Goal: Find specific page/section: Find specific page/section

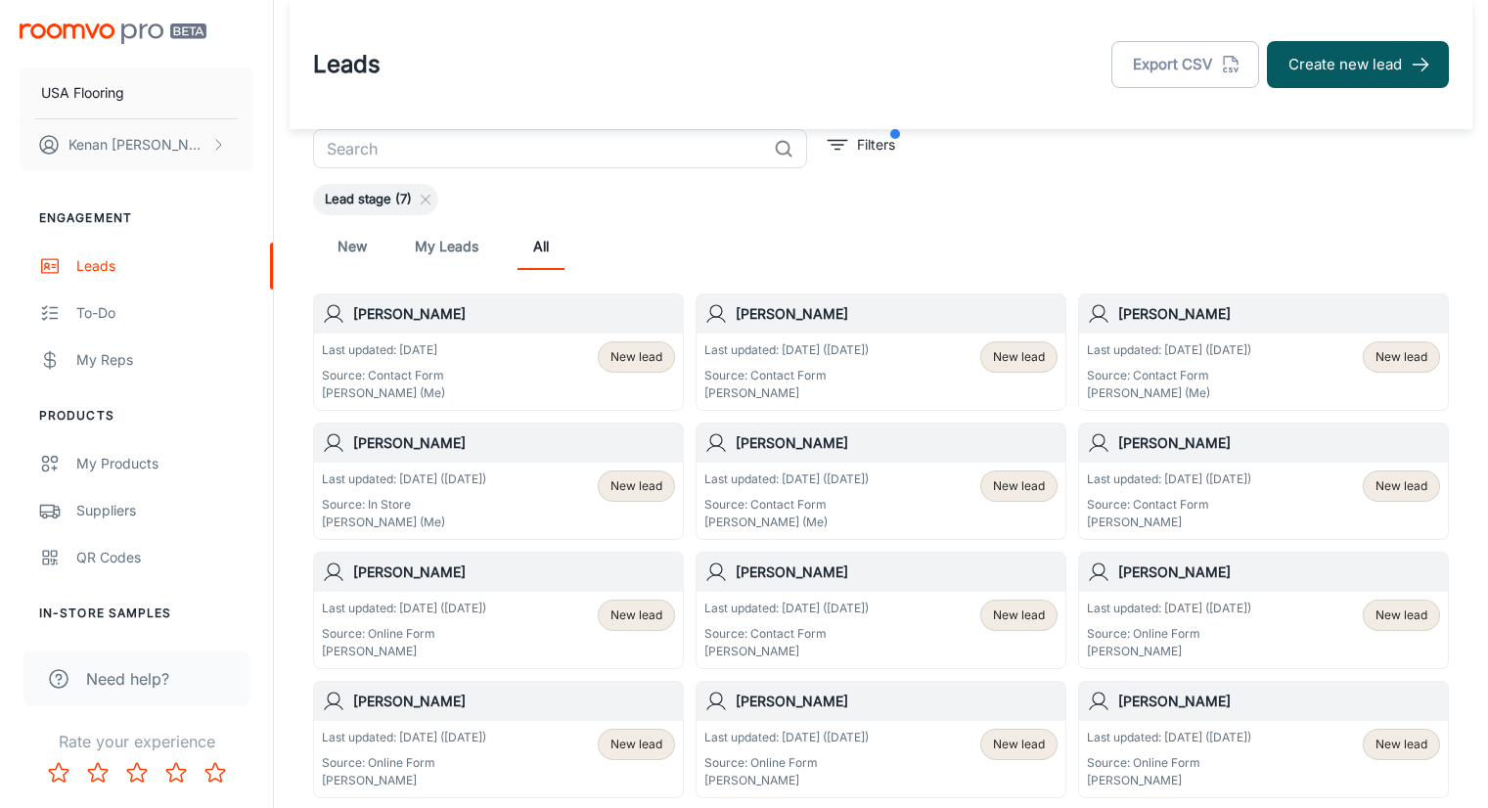
scroll to position [17, 0]
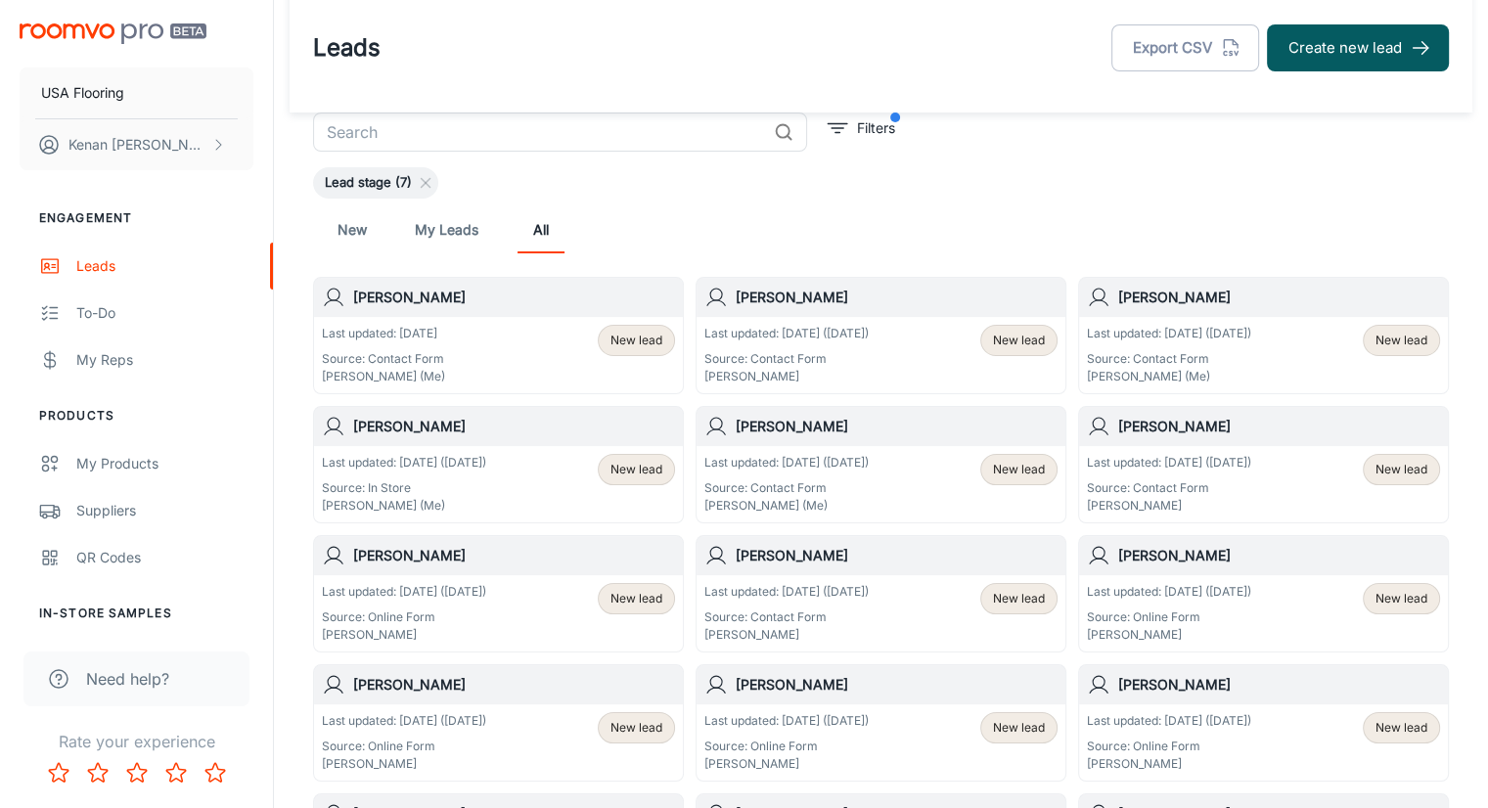
click at [551, 38] on div "Leads Export CSV Create new lead" at bounding box center [881, 48] width 1136 height 51
click at [888, 226] on div "New My Leads All" at bounding box center [881, 229] width 1105 height 47
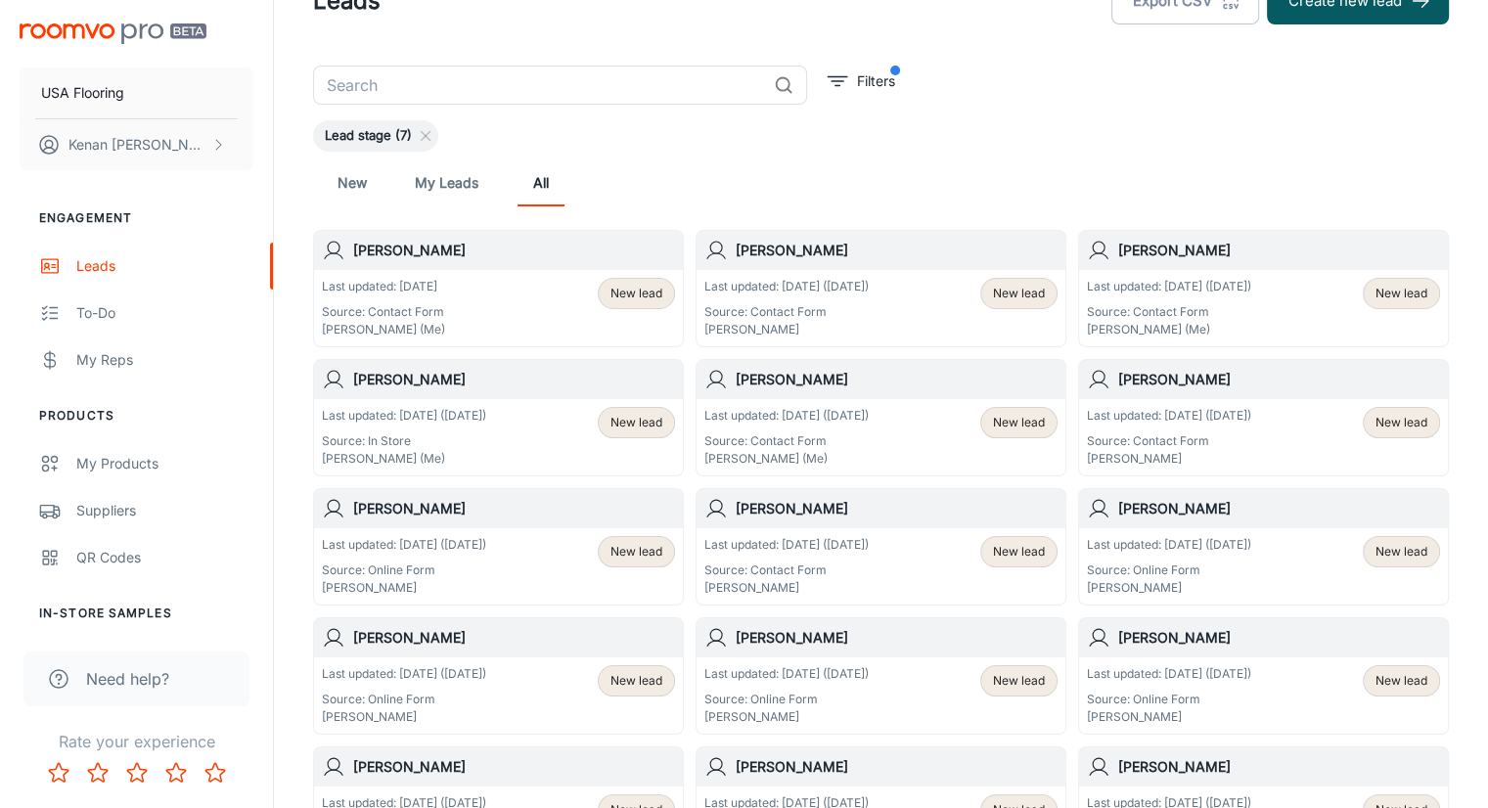
scroll to position [98, 0]
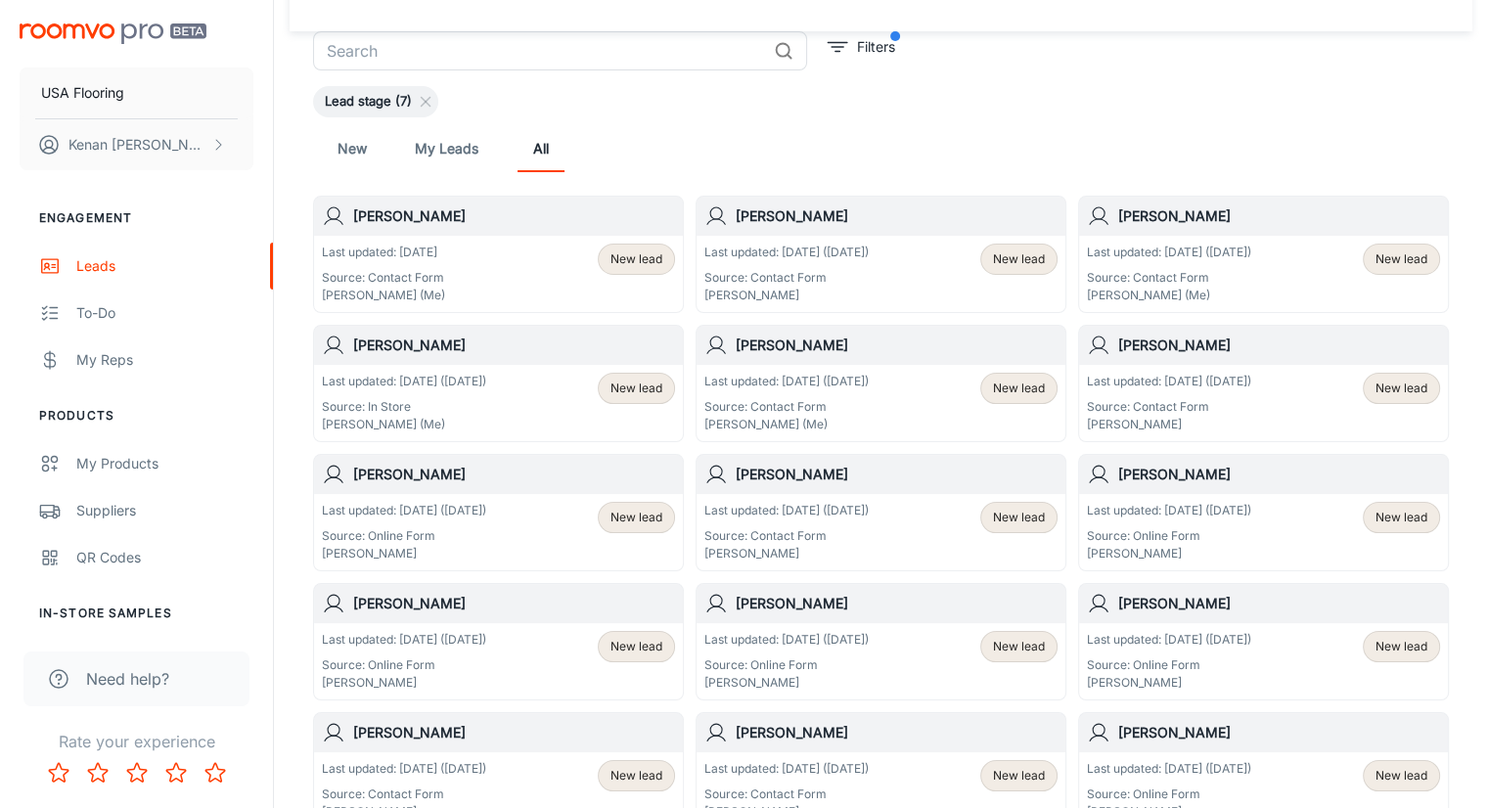
click at [634, 119] on div "New My Leads All" at bounding box center [881, 148] width 1136 height 63
click at [635, 119] on div "New My Leads All" at bounding box center [881, 148] width 1136 height 63
click at [658, 161] on div "New My Leads All" at bounding box center [881, 148] width 1105 height 47
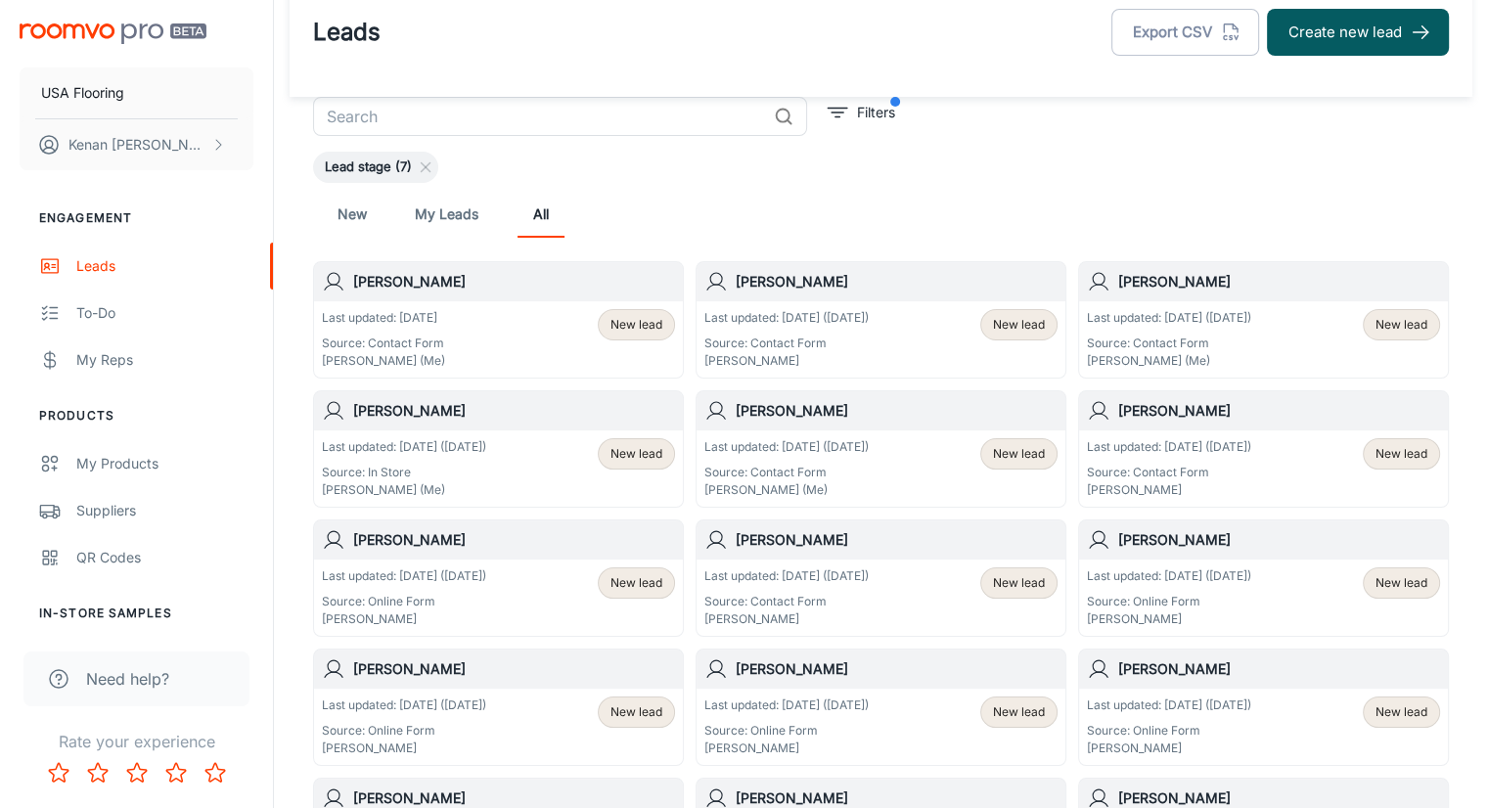
scroll to position [0, 0]
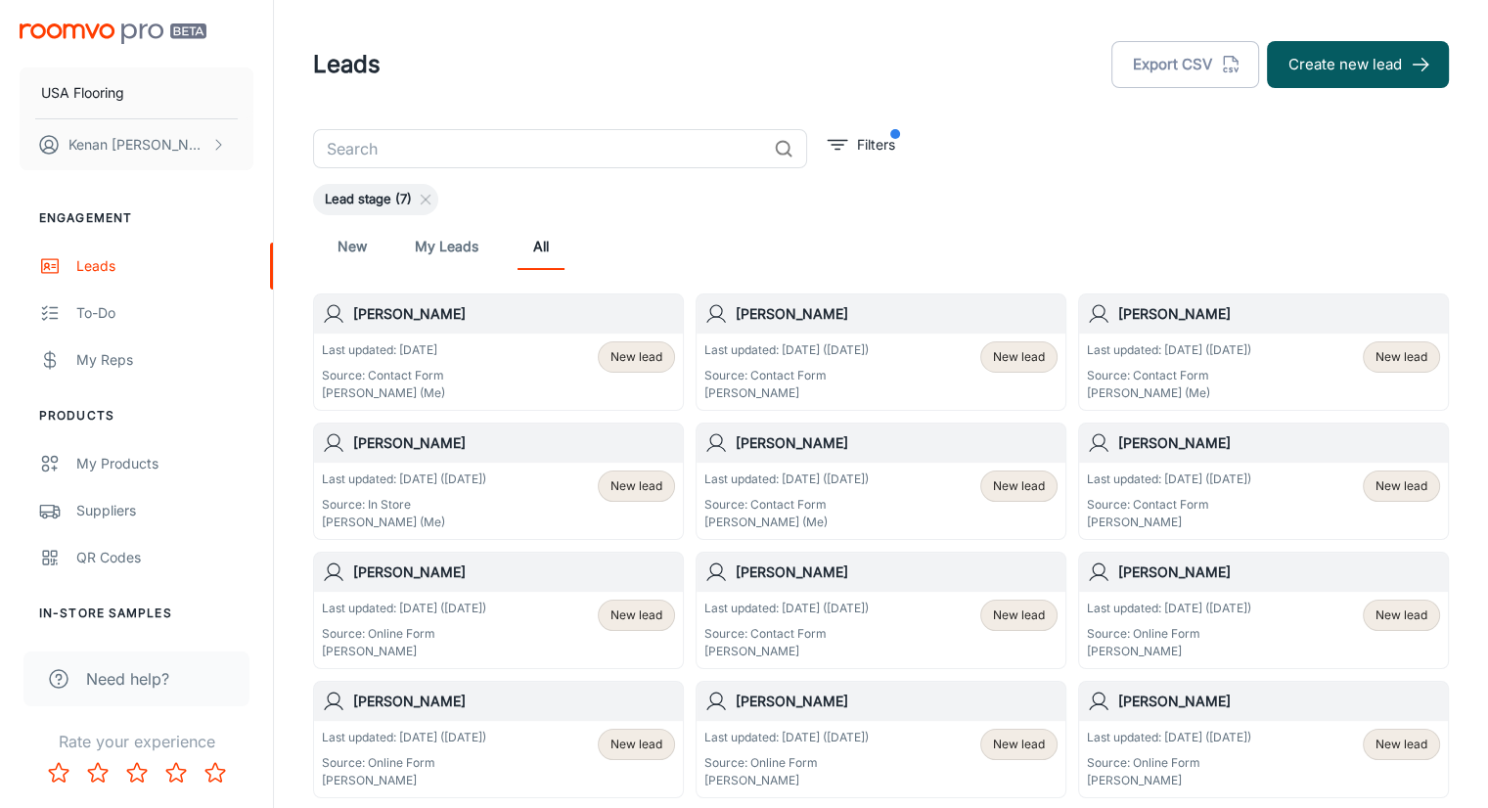
click at [943, 224] on div "New My Leads All" at bounding box center [881, 246] width 1105 height 47
click at [411, 184] on div "Lead stage (7)" at bounding box center [375, 199] width 125 height 31
click at [411, 157] on input "text" at bounding box center [539, 148] width 453 height 39
click at [368, 143] on input "n" at bounding box center [539, 148] width 453 height 39
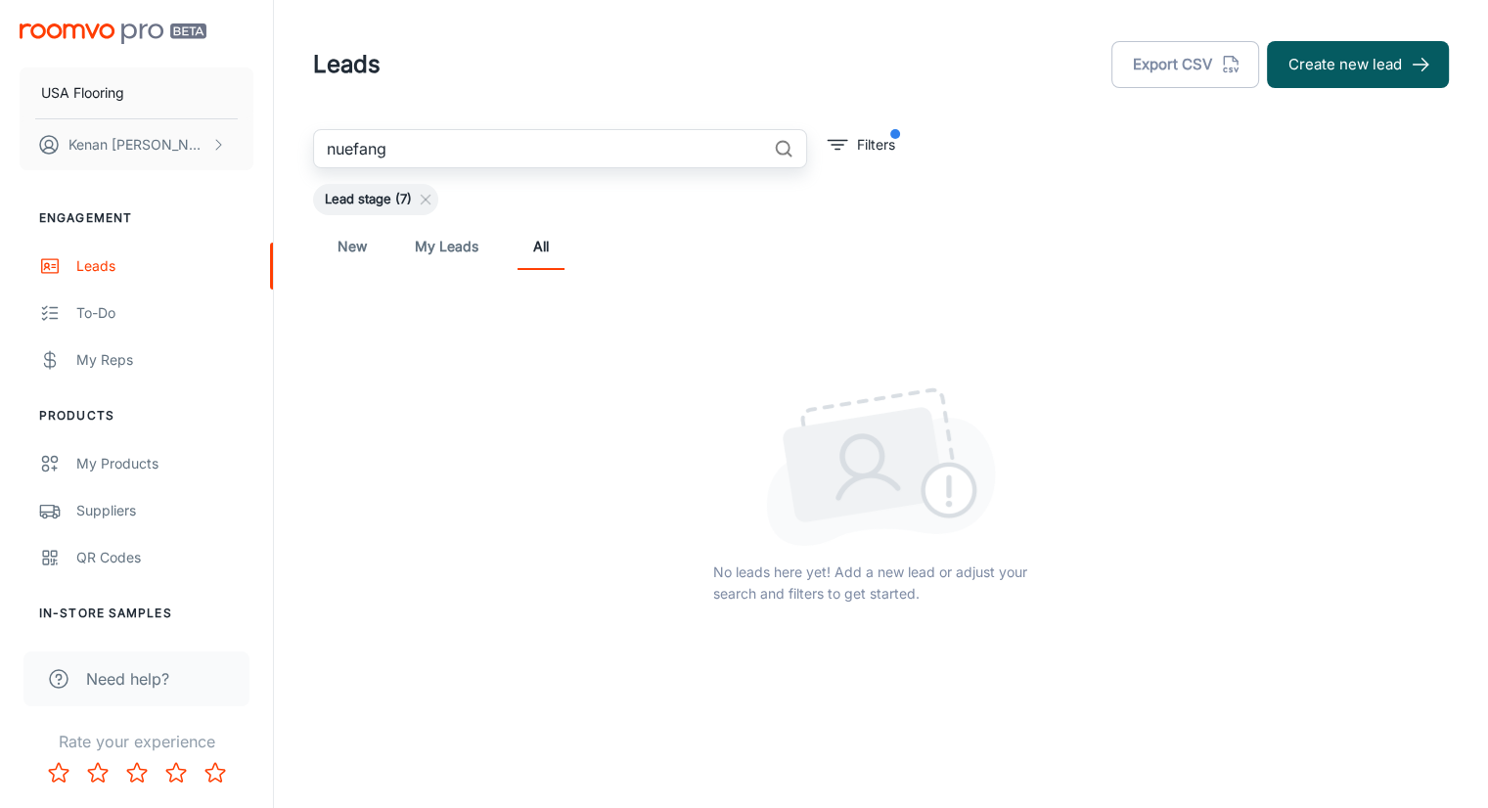
drag, startPoint x: 391, startPoint y: 142, endPoint x: 350, endPoint y: 143, distance: 41.1
click at [350, 143] on input "nuefang" at bounding box center [539, 148] width 453 height 39
type input "n"
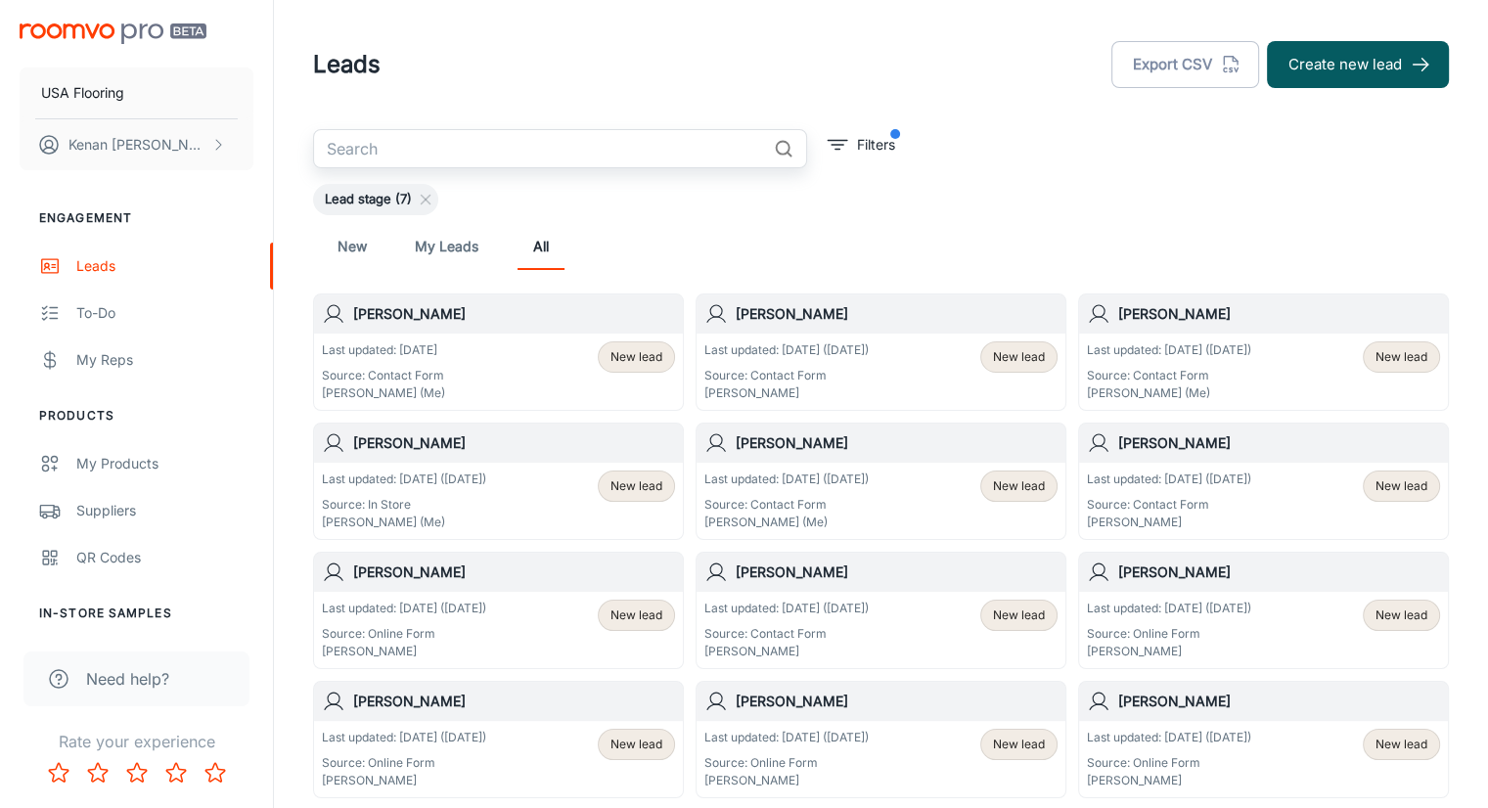
click at [559, 103] on header "Leads Export CSV Create new lead" at bounding box center [881, 64] width 1183 height 129
